Goal: Task Accomplishment & Management: Manage account settings

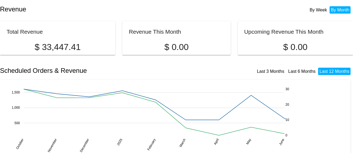
click at [11, 16] on div "Revenue By Week By Month" at bounding box center [176, 9] width 353 height 19
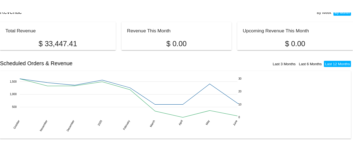
scroll to position [12, 0]
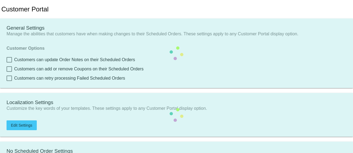
checkbox input "true"
type input "Shop now to create a new Subscription"
type input "[URL][DOMAIN_NAME]"
type input "1"
type input "20"
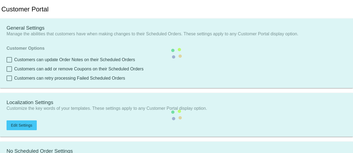
type input "500"
type textarea ".app-container, .app-container > app-order-detail-view > .details { background-…"
